Goal: Information Seeking & Learning: Learn about a topic

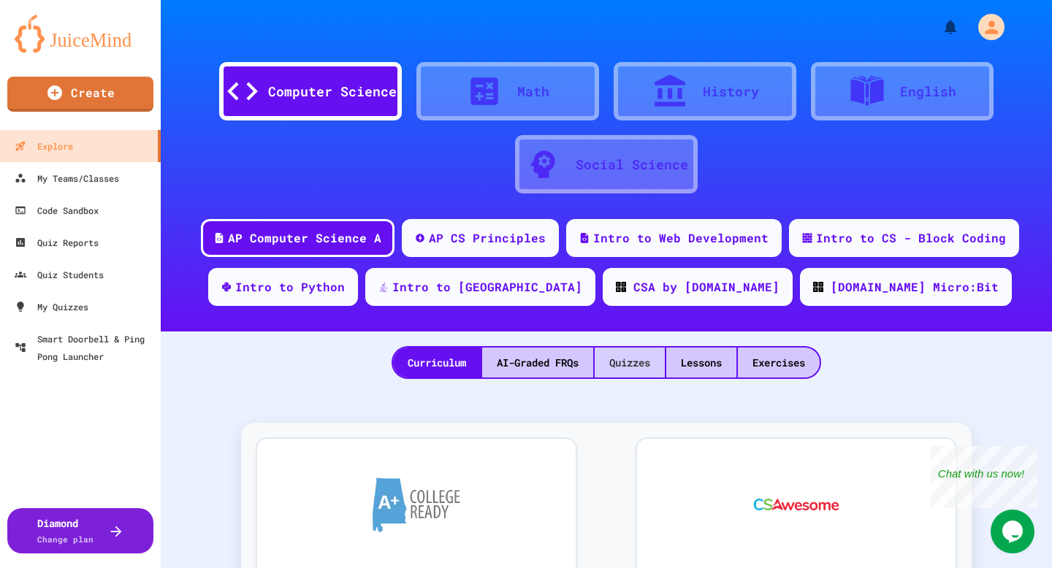
click at [636, 362] on div "Quizzes" at bounding box center [630, 363] width 70 height 30
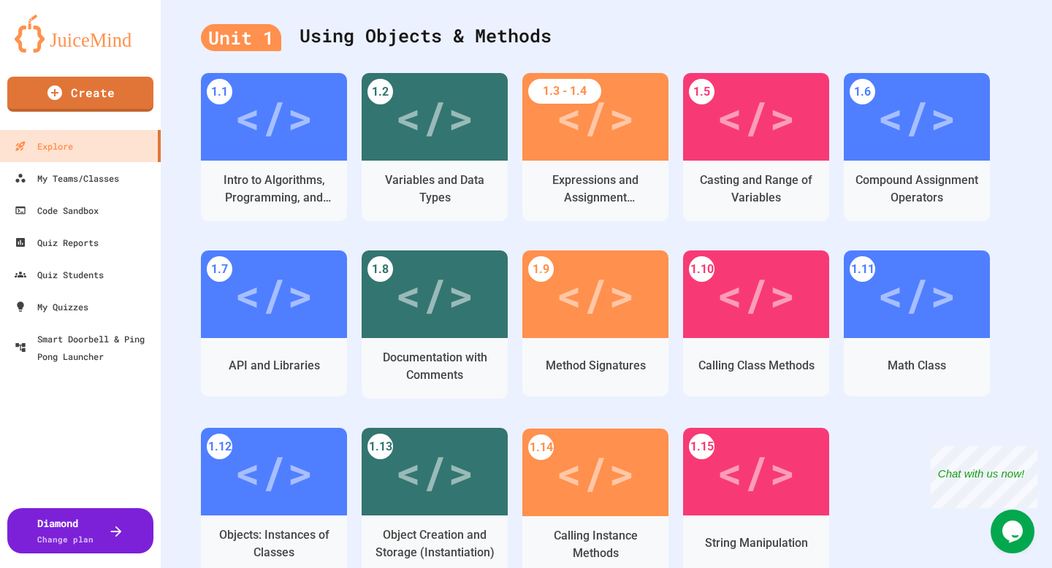
scroll to position [380, 0]
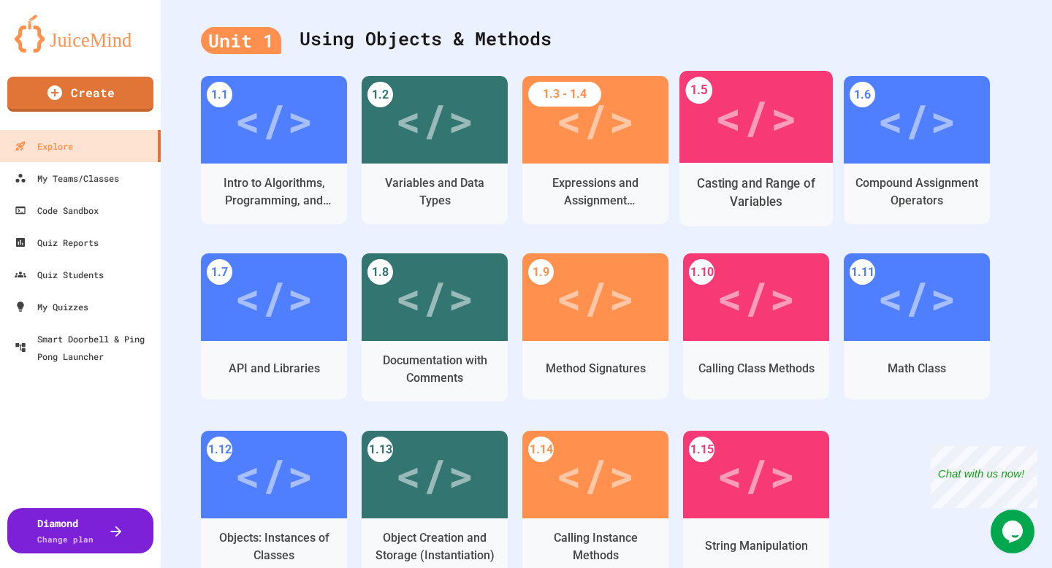
click at [743, 167] on div "Casting and Range of Variables" at bounding box center [755, 195] width 153 height 64
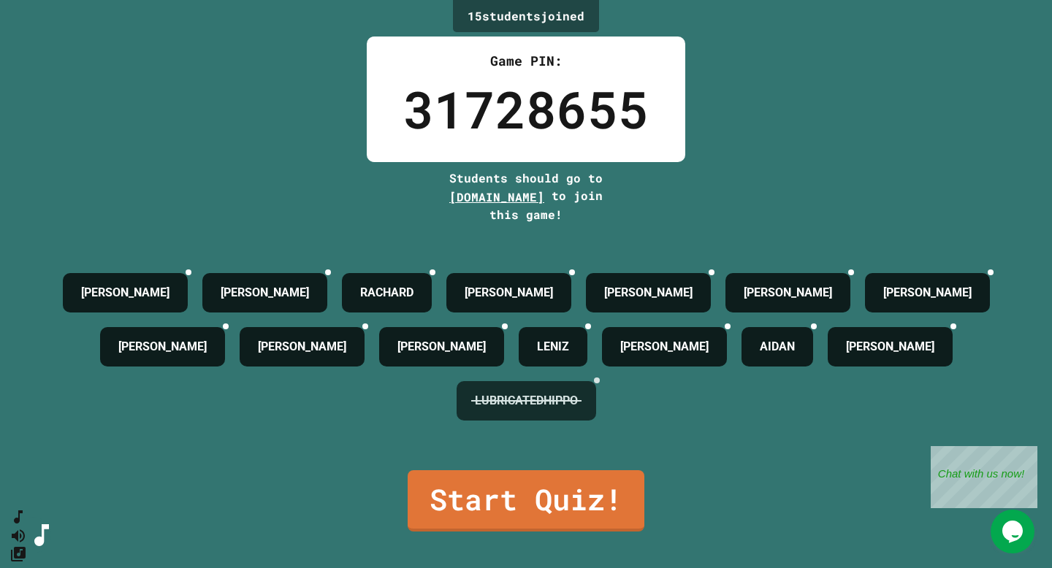
click at [600, 384] on div at bounding box center [597, 381] width 6 height 6
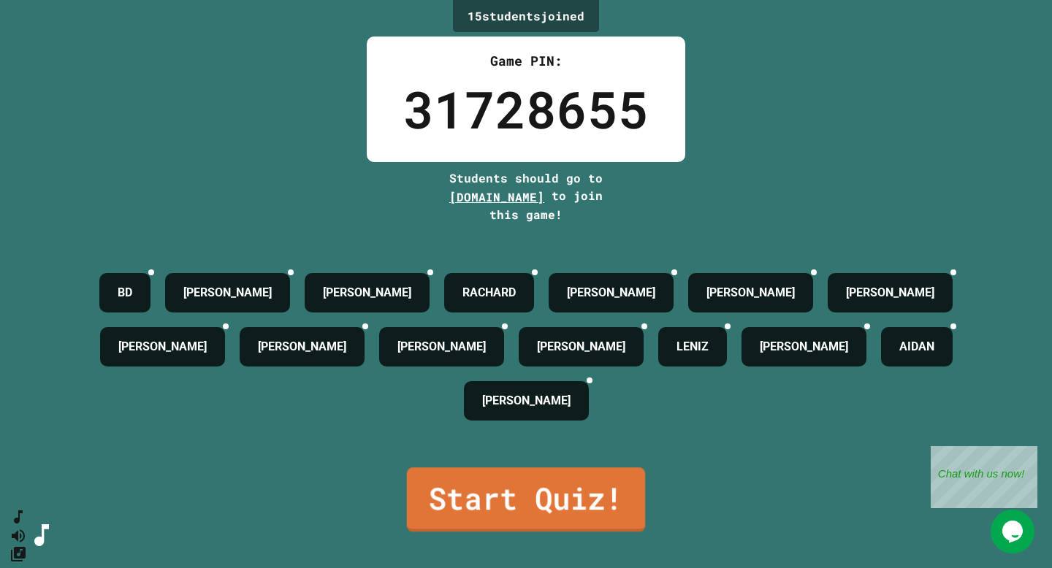
click at [546, 485] on link "Start Quiz!" at bounding box center [526, 500] width 238 height 64
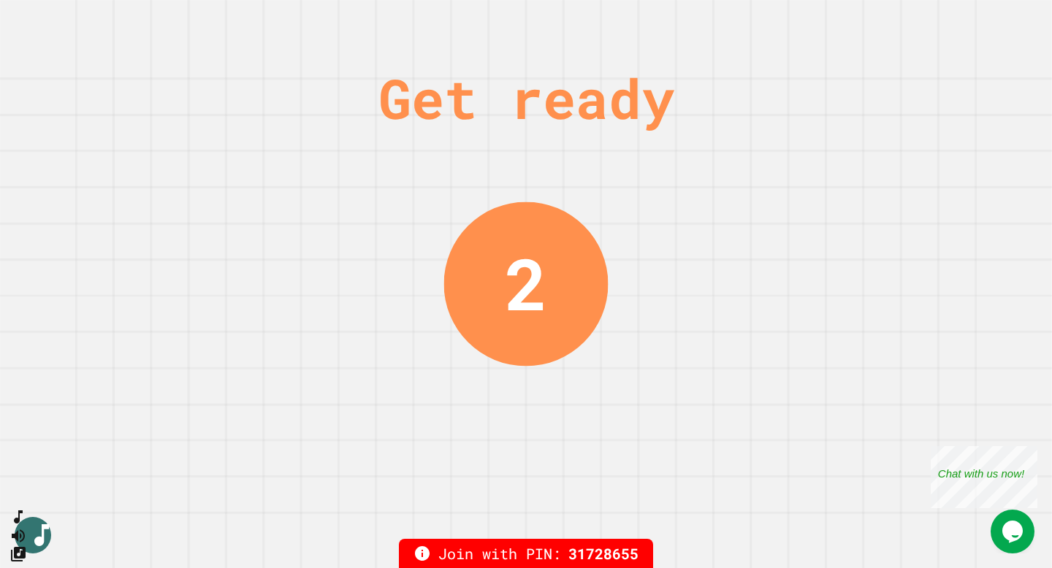
click at [795, 438] on div "Get ready 2" at bounding box center [526, 284] width 1052 height 568
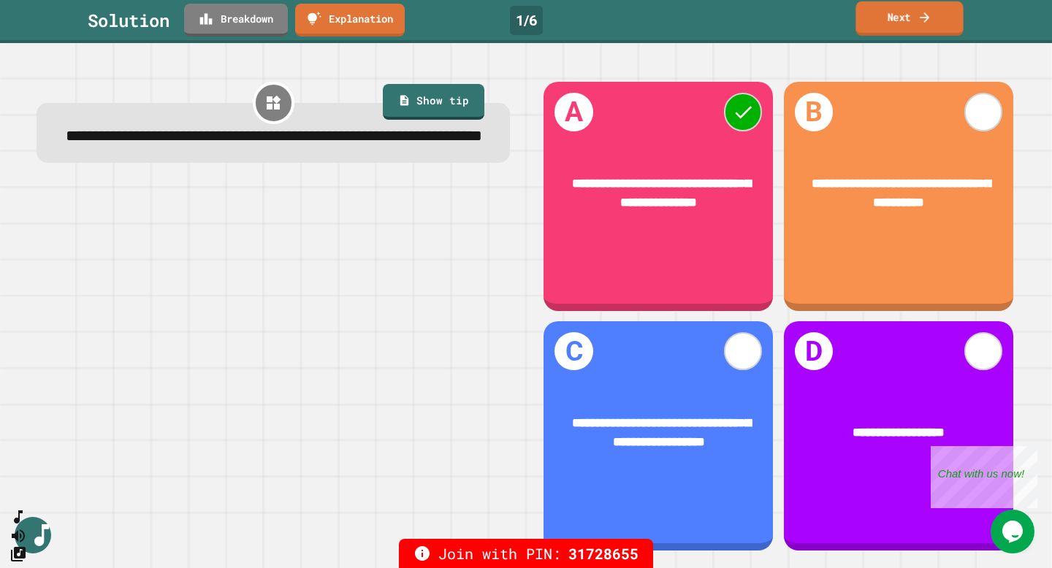
click at [923, 17] on icon at bounding box center [924, 17] width 9 height 10
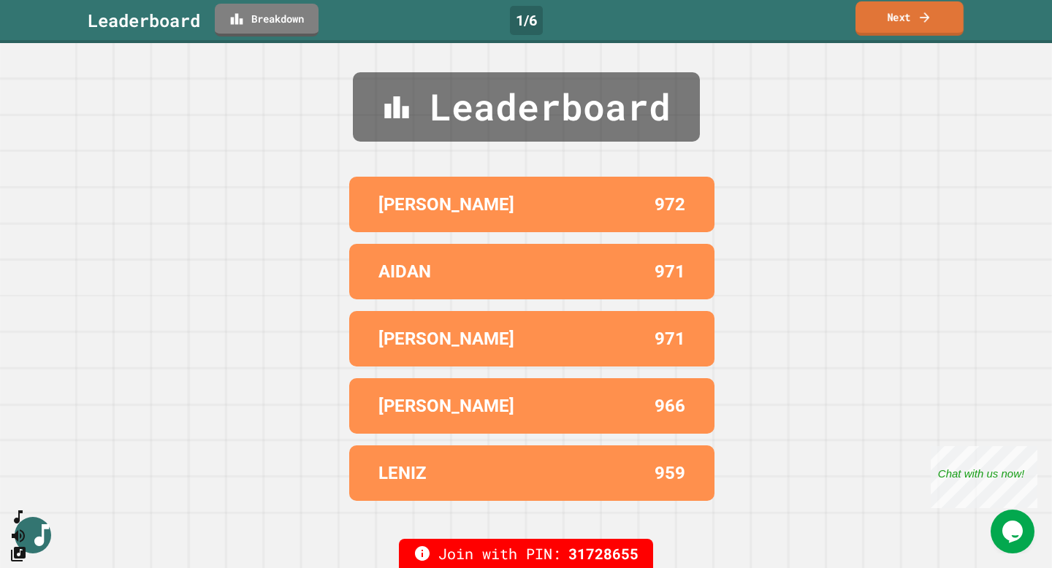
click at [907, 18] on link "Next" at bounding box center [909, 18] width 108 height 34
